Goal: Task Accomplishment & Management: Use online tool/utility

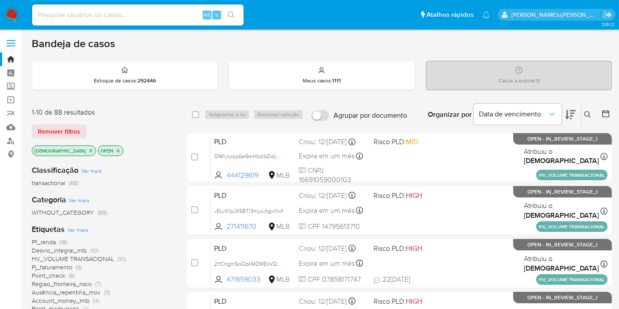
click at [123, 9] on input at bounding box center [138, 14] width 212 height 11
paste input "POSuTTVsiaGmBMrZjvAkWy8v"
type input "POSuTTVsiaGmBMrZjvAkWy8v"
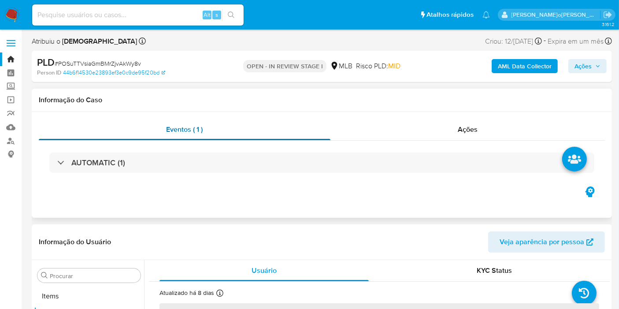
scroll to position [457, 0]
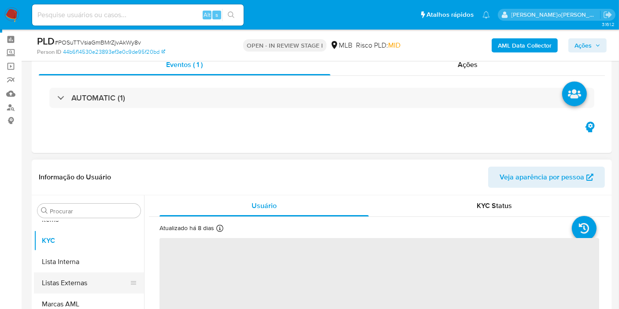
select select "10"
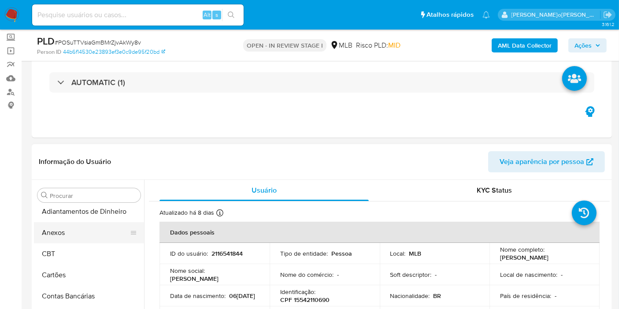
scroll to position [0, 0]
click at [84, 242] on button "Anexos" at bounding box center [85, 237] width 103 height 21
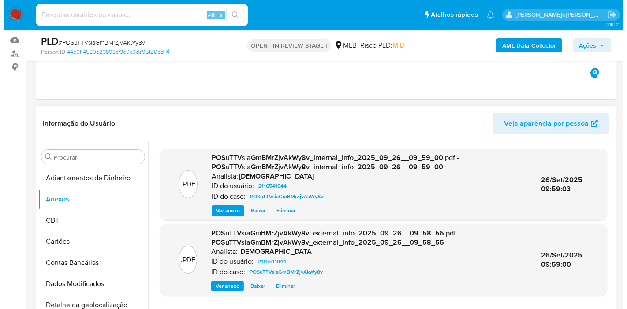
scroll to position [147, 0]
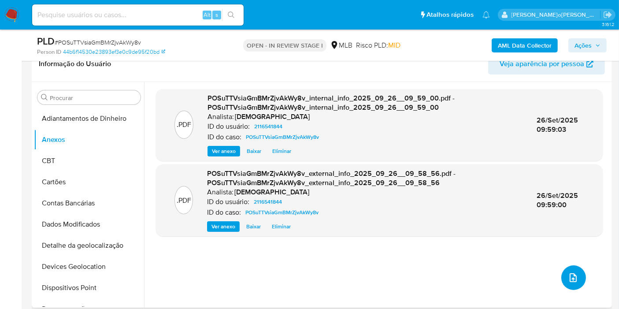
click at [570, 277] on icon "upload-file" at bounding box center [573, 277] width 7 height 9
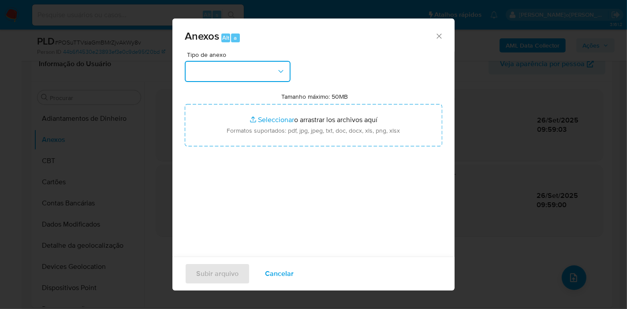
click at [238, 78] on button "button" at bounding box center [238, 71] width 106 height 21
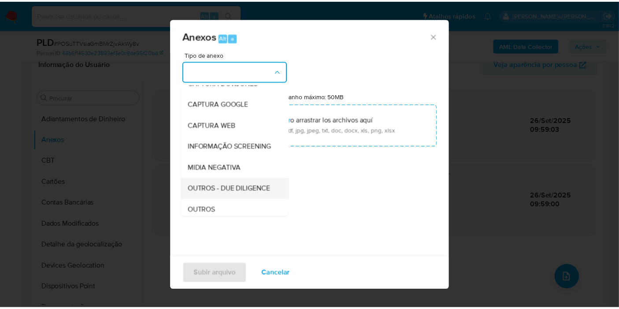
scroll to position [49, 0]
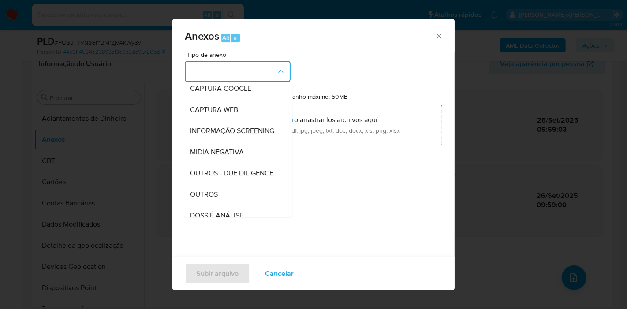
click at [238, 205] on div "OUTROS" at bounding box center [235, 194] width 90 height 21
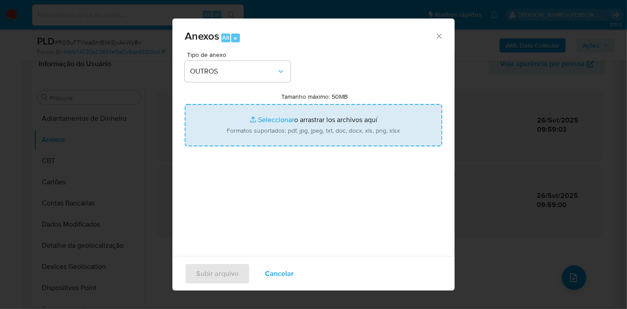
click at [270, 127] on input "Tamanho máximo: 50MB Seleccionar archivos" at bounding box center [313, 125] width 257 height 42
type input "C:\fakepath\Mulan 2116541844_2025_09_19_08_21_59.xlsx"
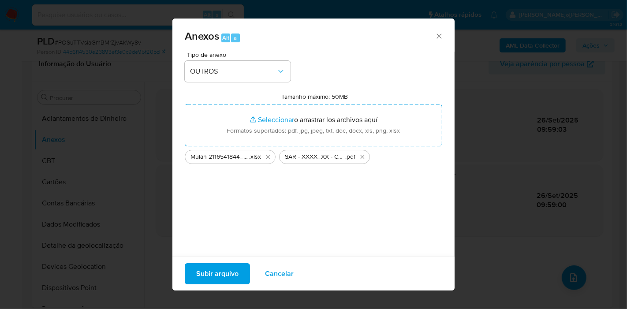
click at [215, 277] on span "Subir arquivo" at bounding box center [217, 273] width 42 height 19
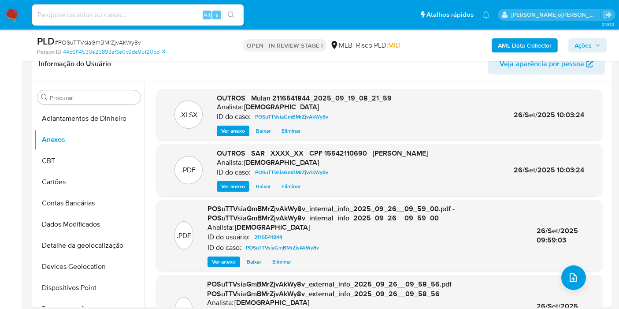
click at [149, 15] on input at bounding box center [138, 14] width 212 height 11
paste input "yhX8aQ9NcW6gM5kdVR488EjL"
type input "yhX8aQ9NcW6gM5kdVR488EjL"
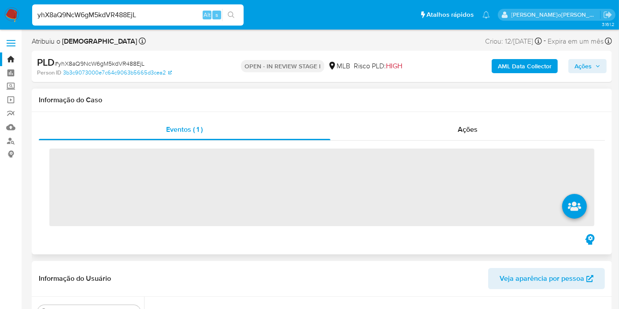
scroll to position [457, 0]
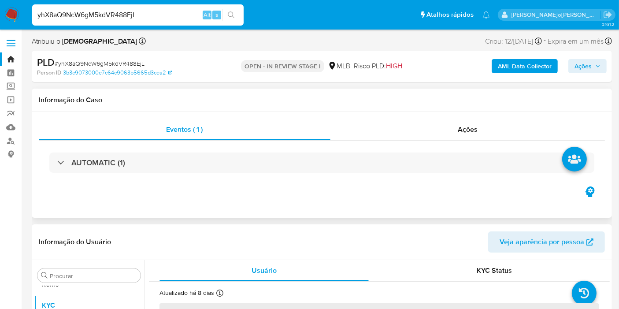
select select "10"
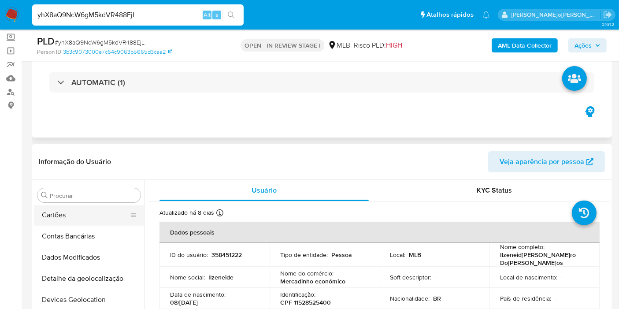
scroll to position [0, 0]
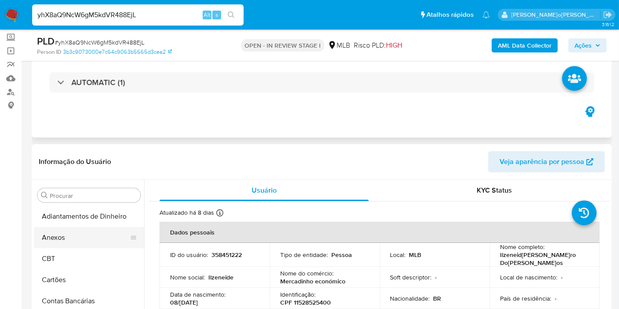
click at [81, 231] on button "Anexos" at bounding box center [85, 237] width 103 height 21
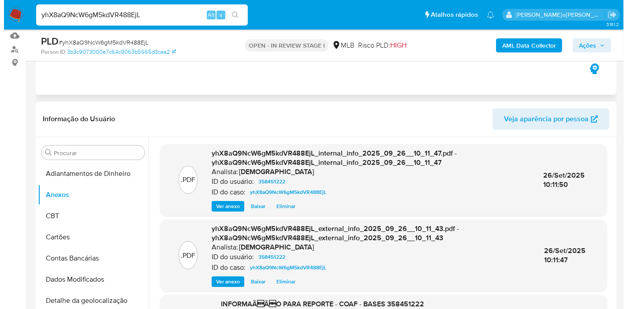
scroll to position [147, 0]
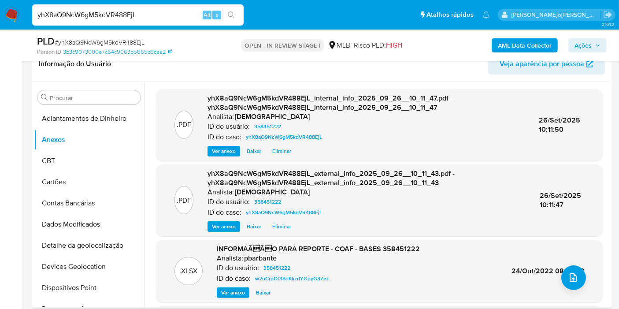
click at [564, 259] on div ".XLSX INFORMAÃÃO PARA REPORTE - COAF - BASES 358451222 Analista: pbarbante ID…" at bounding box center [379, 271] width 438 height 54
click at [572, 269] on button "upload-file" at bounding box center [574, 277] width 25 height 25
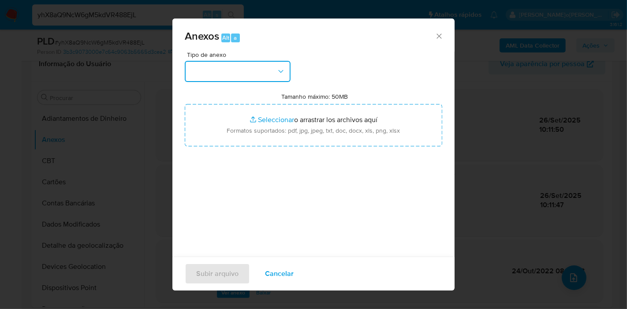
click at [253, 74] on button "button" at bounding box center [238, 71] width 106 height 21
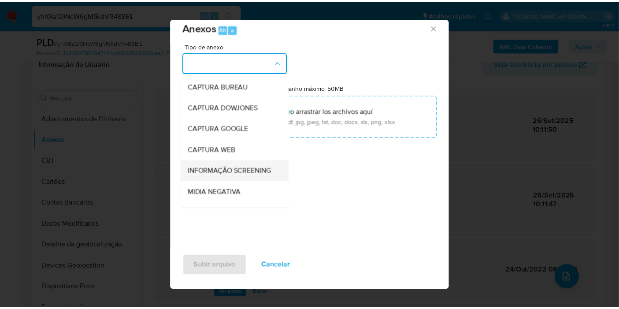
scroll to position [98, 0]
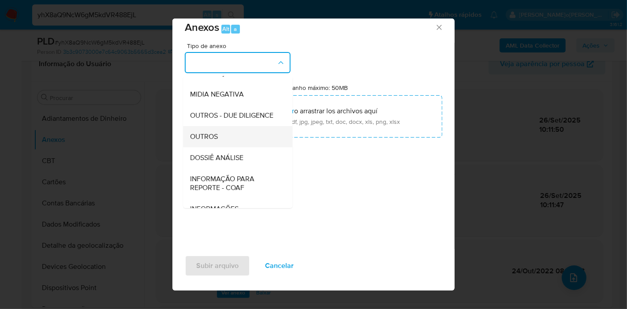
click at [220, 147] on div "OUTROS" at bounding box center [235, 136] width 90 height 21
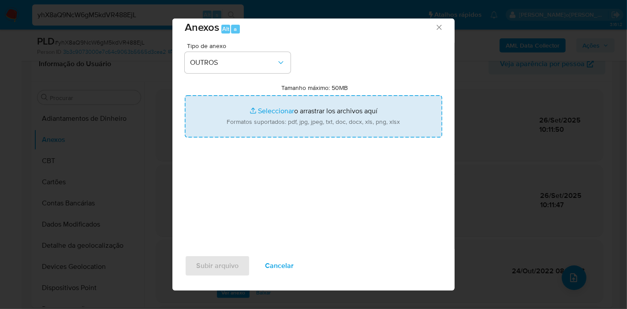
click at [249, 126] on input "Tamanho máximo: 50MB Seleccionar archivos" at bounding box center [313, 116] width 257 height 42
type input "C:\fakepath\2º SAR - XXXX_XX - CPF 11528525400 - ILZENEID[PERSON_NAME]RO DO[PER…"
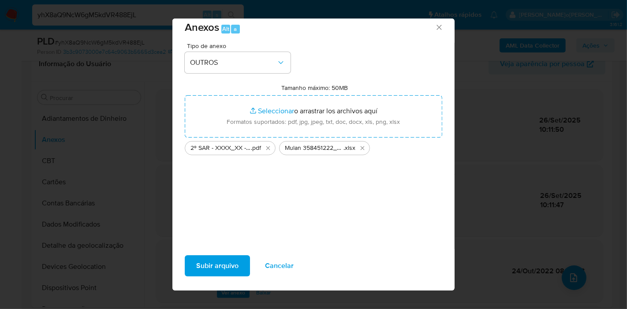
click at [208, 262] on span "Subir arquivo" at bounding box center [217, 265] width 42 height 19
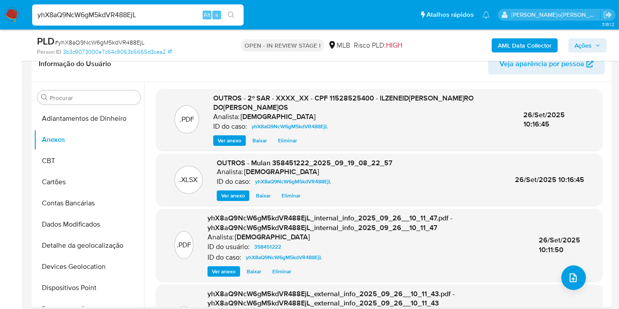
click at [160, 16] on input "yhX8aQ9NcW6gM5kdVR488EjL" at bounding box center [138, 14] width 212 height 11
paste input "hS7OpwgTGVxmk1a6mQxk0vhZ"
type input "hS7OpwgTGVxmk1a6mQxk0vhZ"
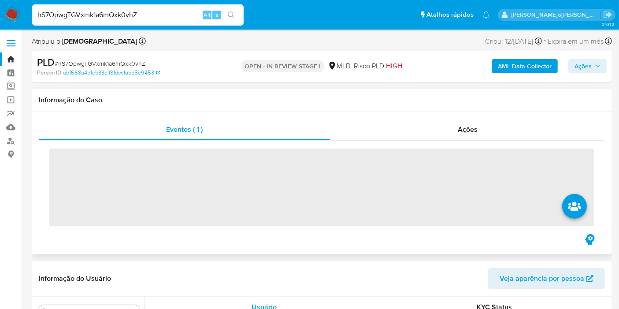
scroll to position [457, 0]
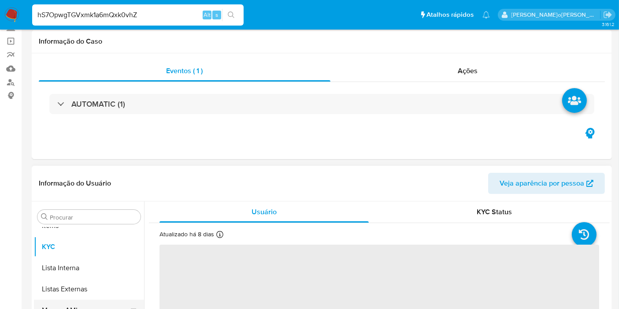
select select "10"
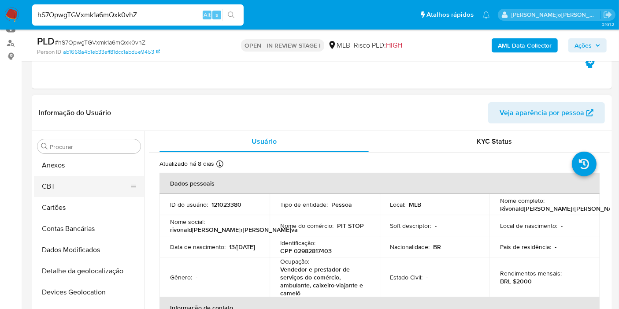
scroll to position [0, 0]
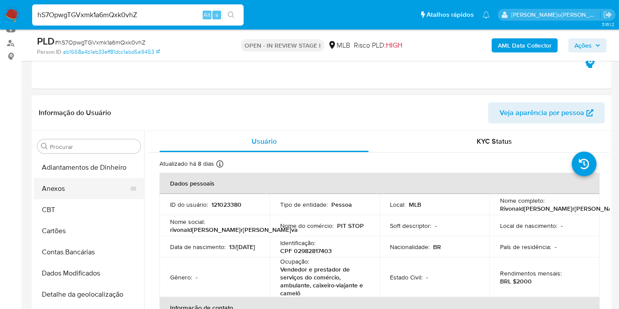
click at [93, 193] on button "Anexos" at bounding box center [85, 188] width 103 height 21
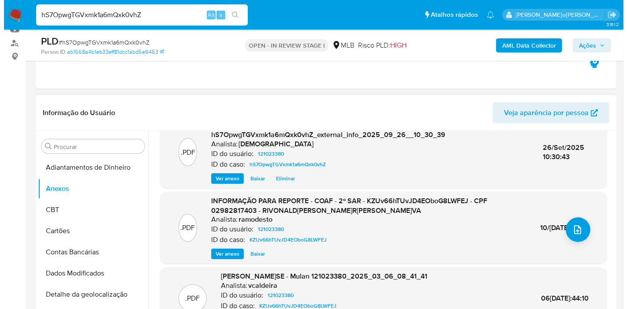
scroll to position [98, 0]
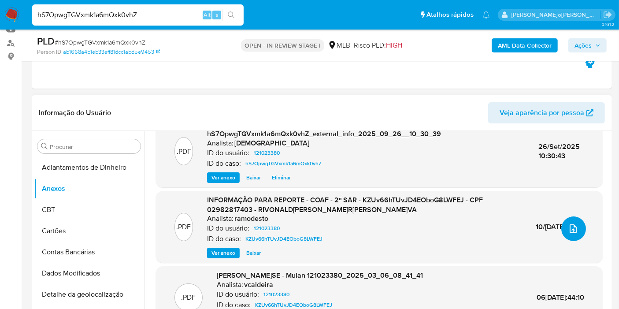
click at [573, 234] on icon "upload-file" at bounding box center [573, 228] width 11 height 11
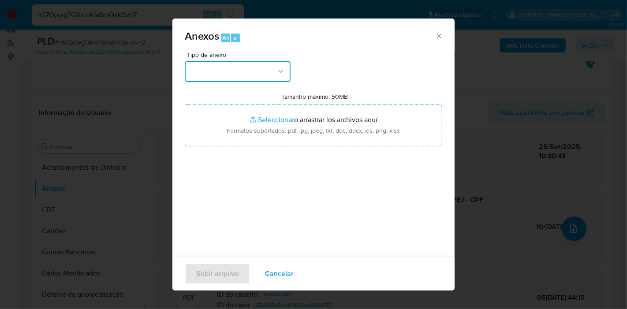
click at [249, 68] on button "button" at bounding box center [238, 71] width 106 height 21
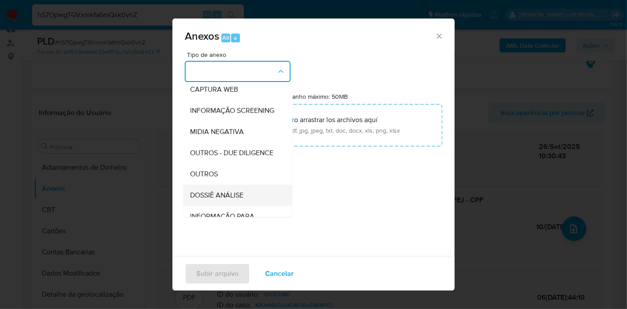
scroll to position [135, 0]
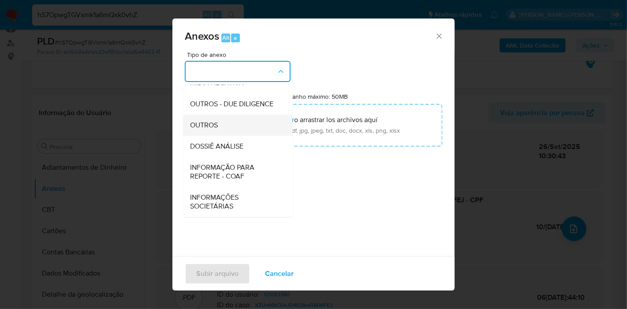
click at [234, 121] on div "OUTROS" at bounding box center [235, 125] width 90 height 21
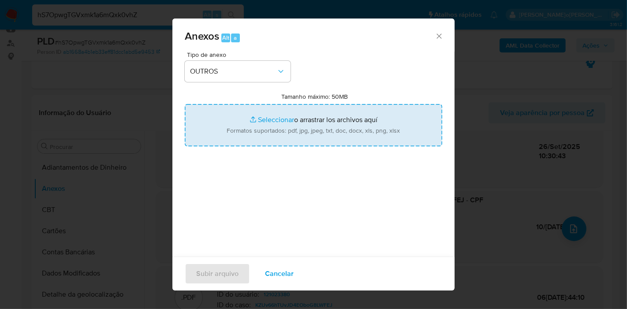
click at [249, 124] on input "Tamanho máximo: 50MB Seleccionar archivos" at bounding box center [313, 125] width 257 height 42
type input "C:\fakepath\Mulan 121023380_2025_09_19_08_21_32.xlsx"
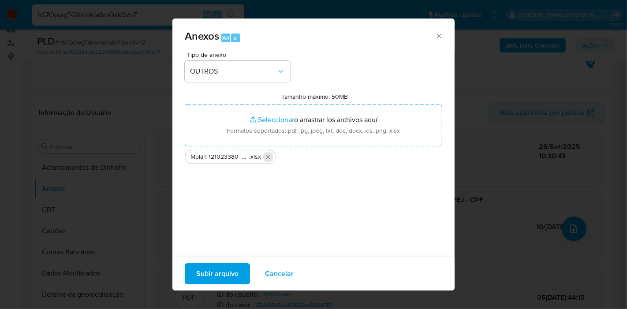
click at [269, 153] on icon "Eliminar Mulan 121023380_2025_09_19_08_21_32.xlsx" at bounding box center [267, 156] width 7 height 7
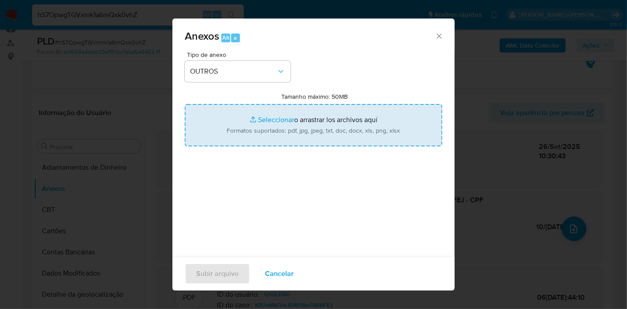
click at [271, 140] on input "Tamanho máximo: 50MB Seleccionar archivos" at bounding box center [313, 125] width 257 height 42
type input "C:\fakepath\3º SAR - XXXX_XX - CPF 02982817403 - RIVONALD[PERSON_NAME]R[PERSON_…"
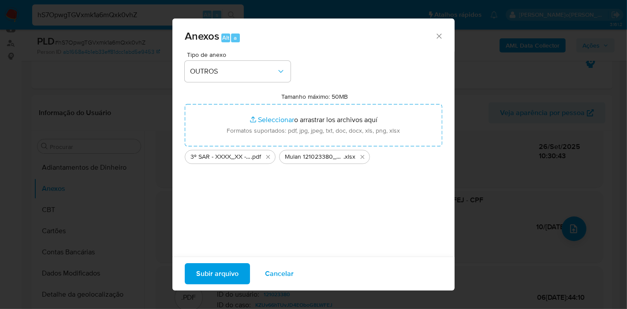
click at [226, 271] on span "Subir arquivo" at bounding box center [217, 273] width 42 height 19
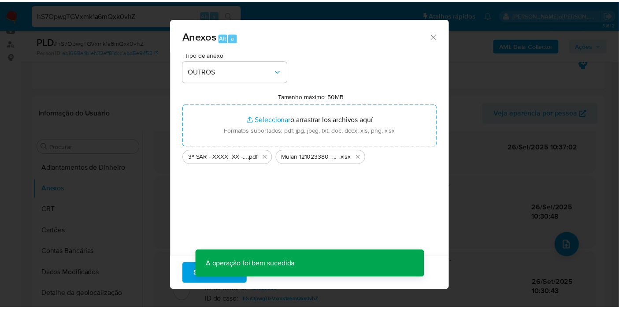
scroll to position [72, 0]
